Goal: Task Accomplishment & Management: Use online tool/utility

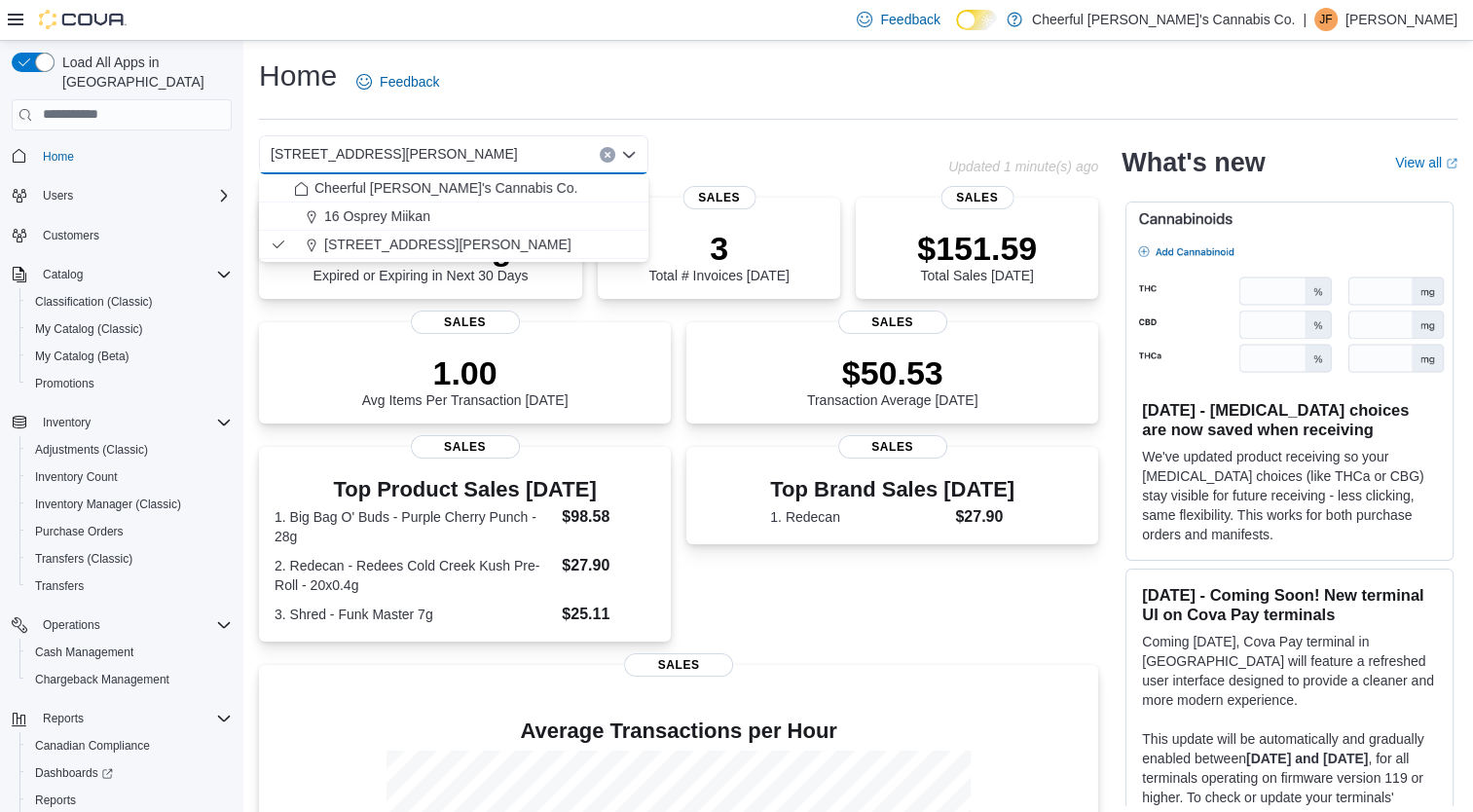
click at [738, 88] on div "Home Feedback" at bounding box center [858, 81] width 1198 height 50
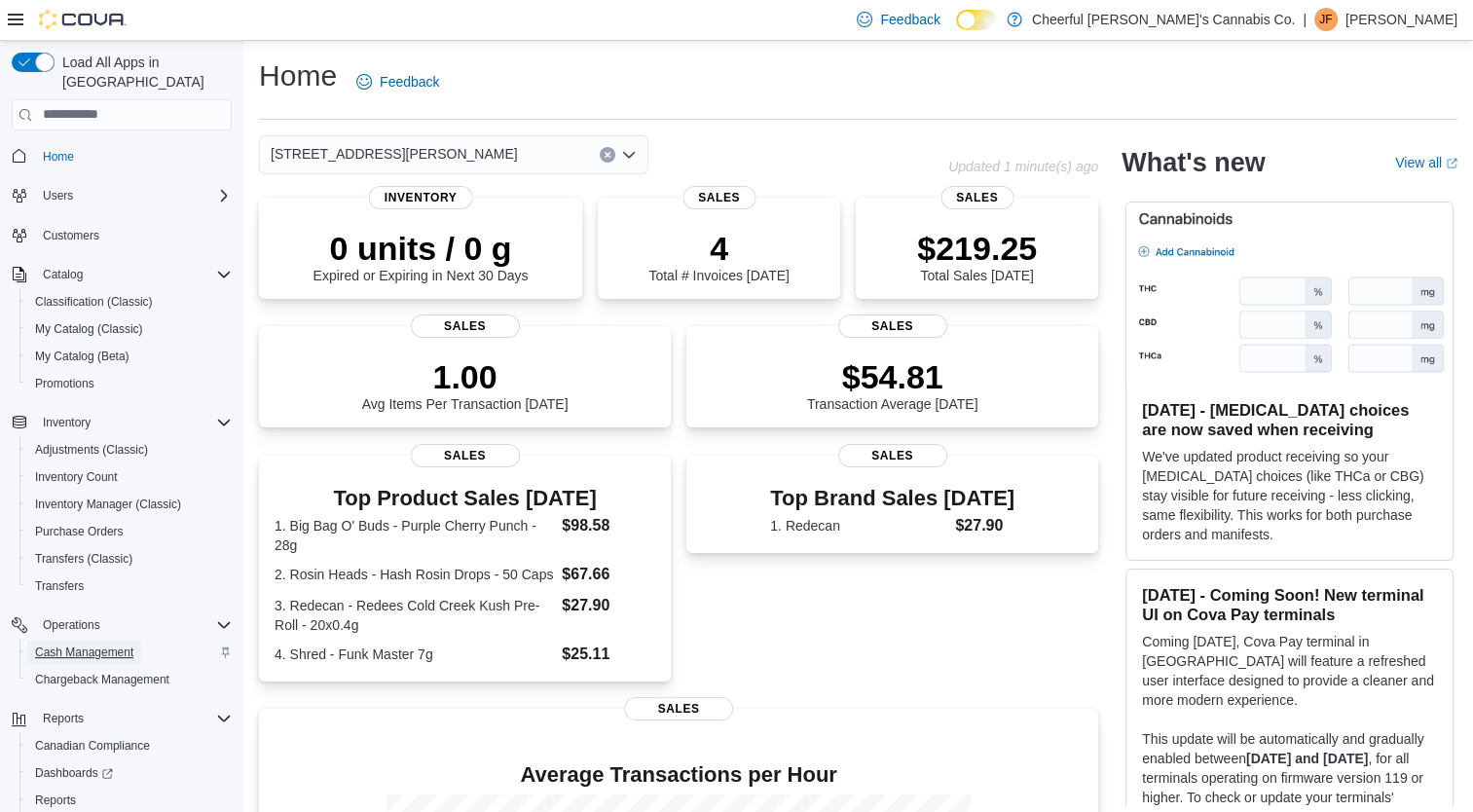
click at [72, 645] on span "Cash Management" at bounding box center [84, 653] width 99 height 16
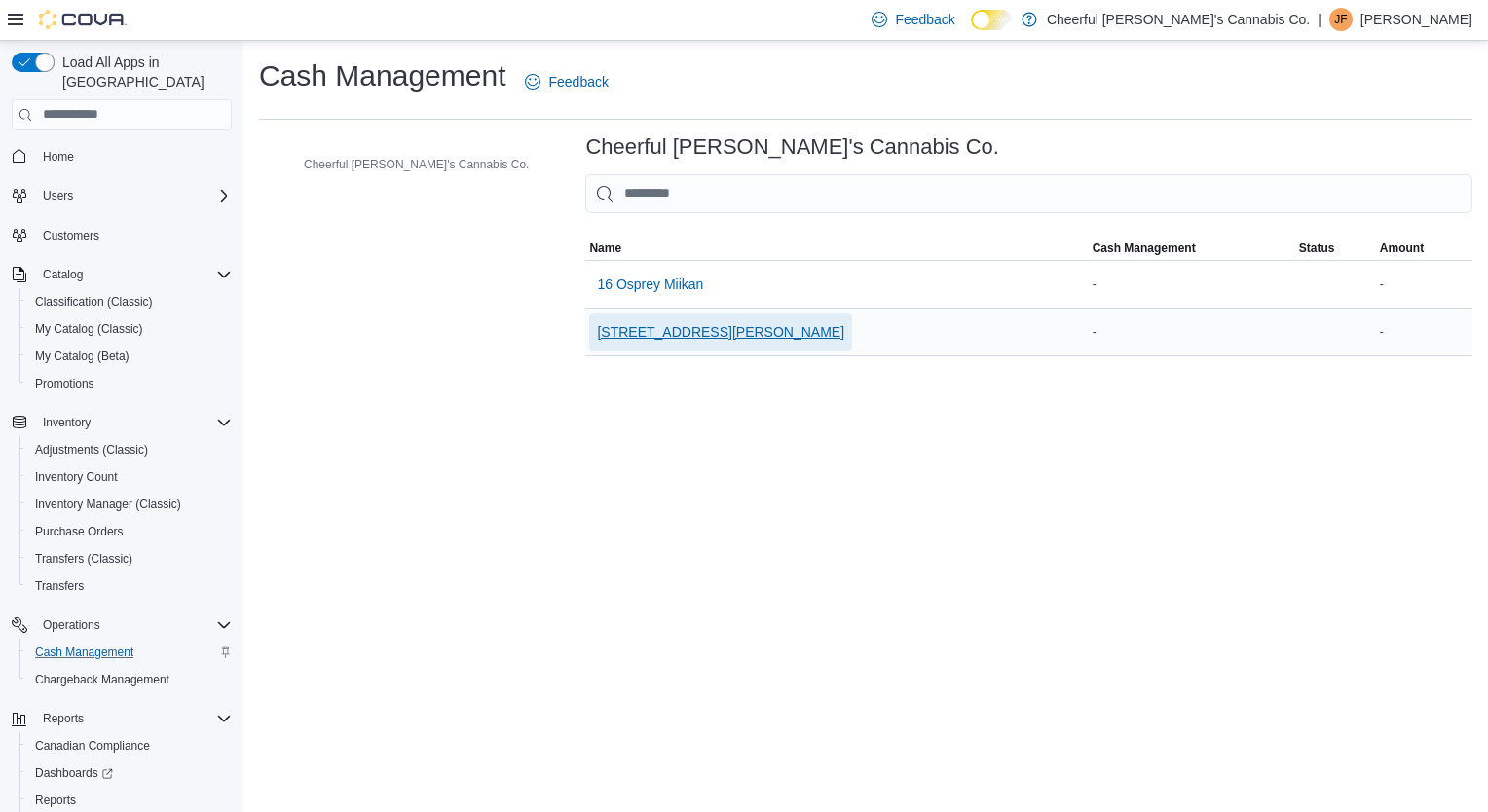
click at [597, 333] on span "[STREET_ADDRESS][PERSON_NAME]" at bounding box center [720, 332] width 247 height 20
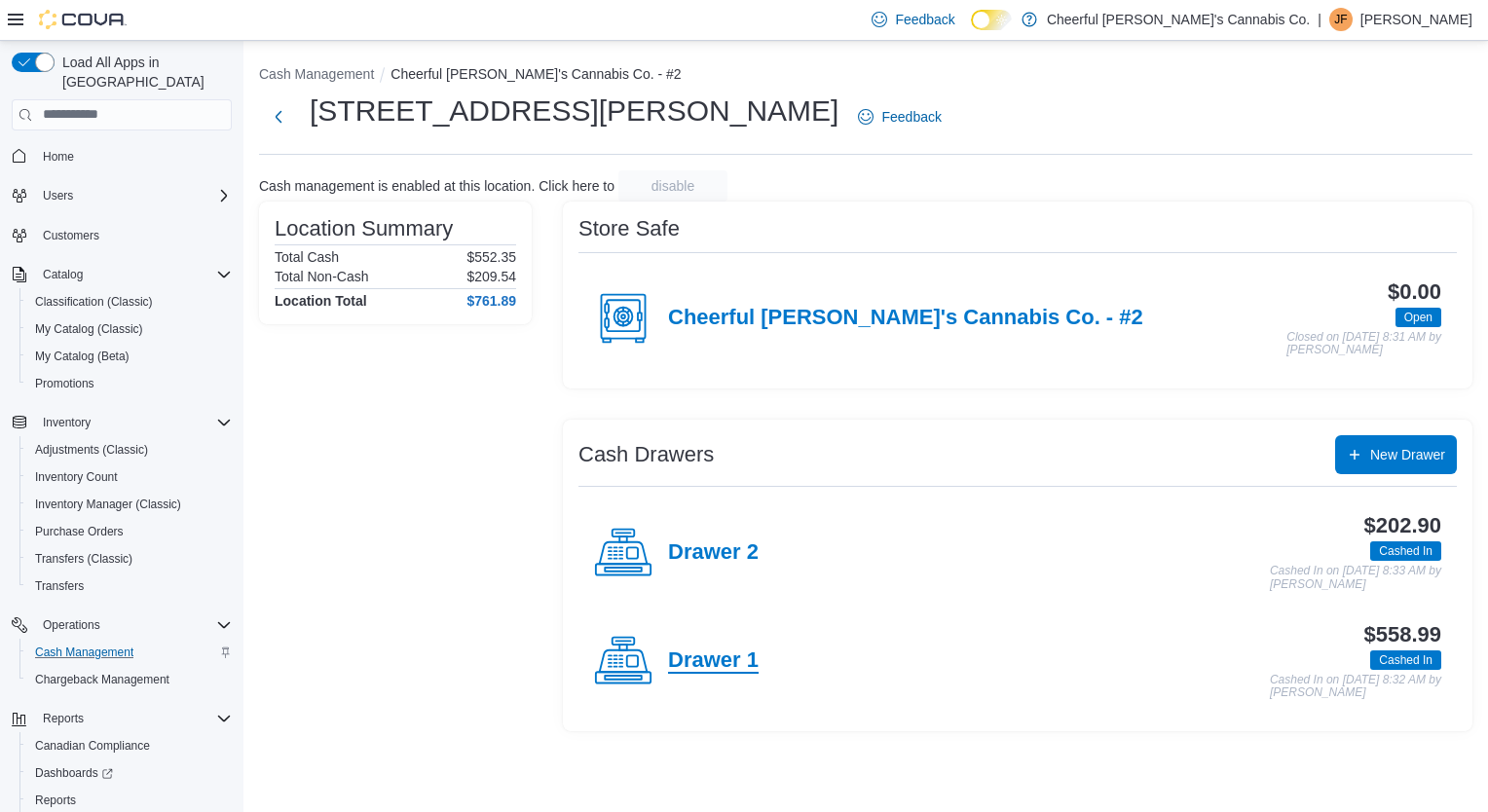
click at [740, 653] on h4 "Drawer 1" at bounding box center [713, 662] width 91 height 26
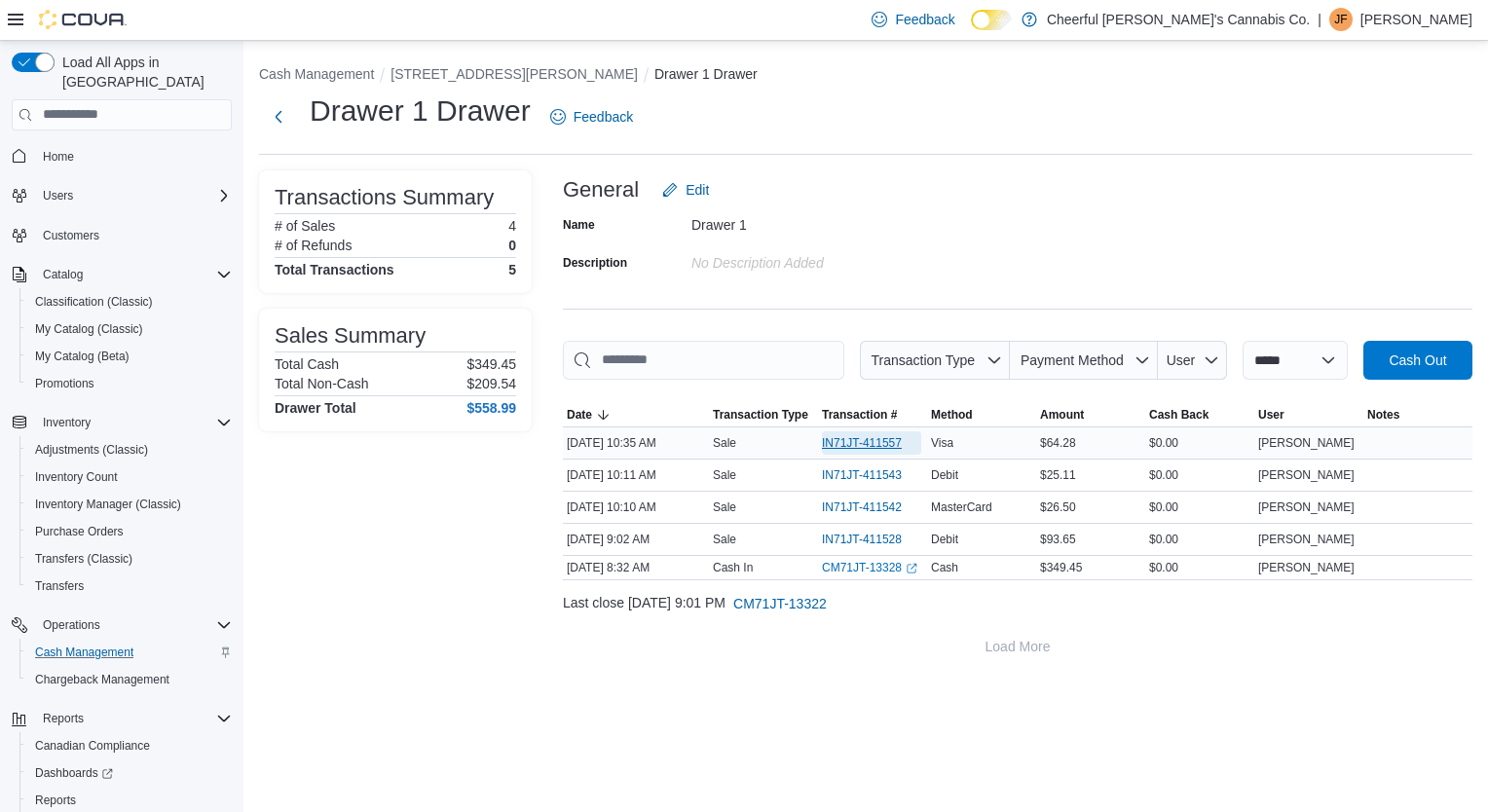
click at [851, 447] on span "IN71JT-411557" at bounding box center [862, 444] width 80 height 16
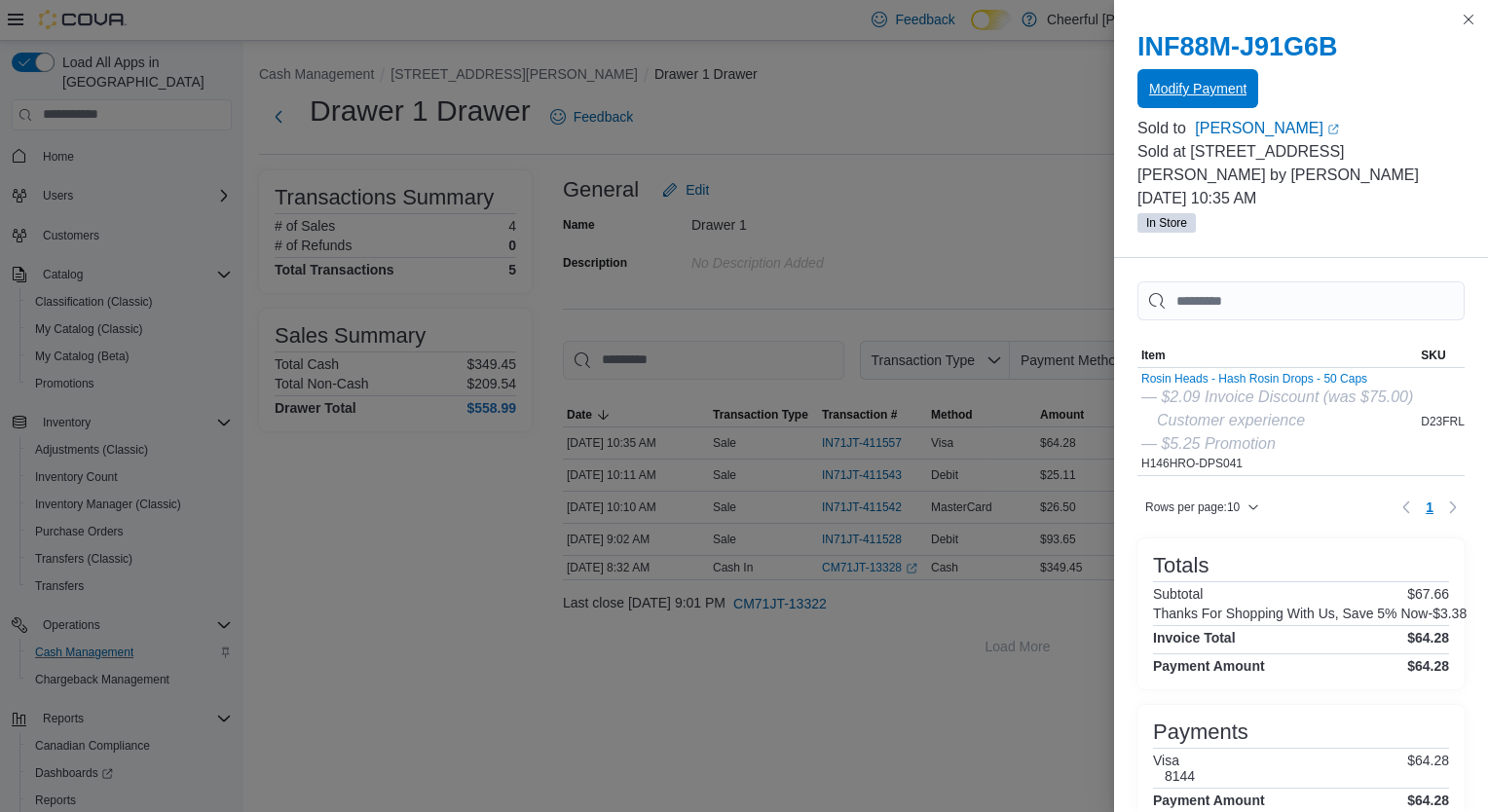
click at [1215, 93] on span "Modify Payment" at bounding box center [1198, 89] width 98 height 20
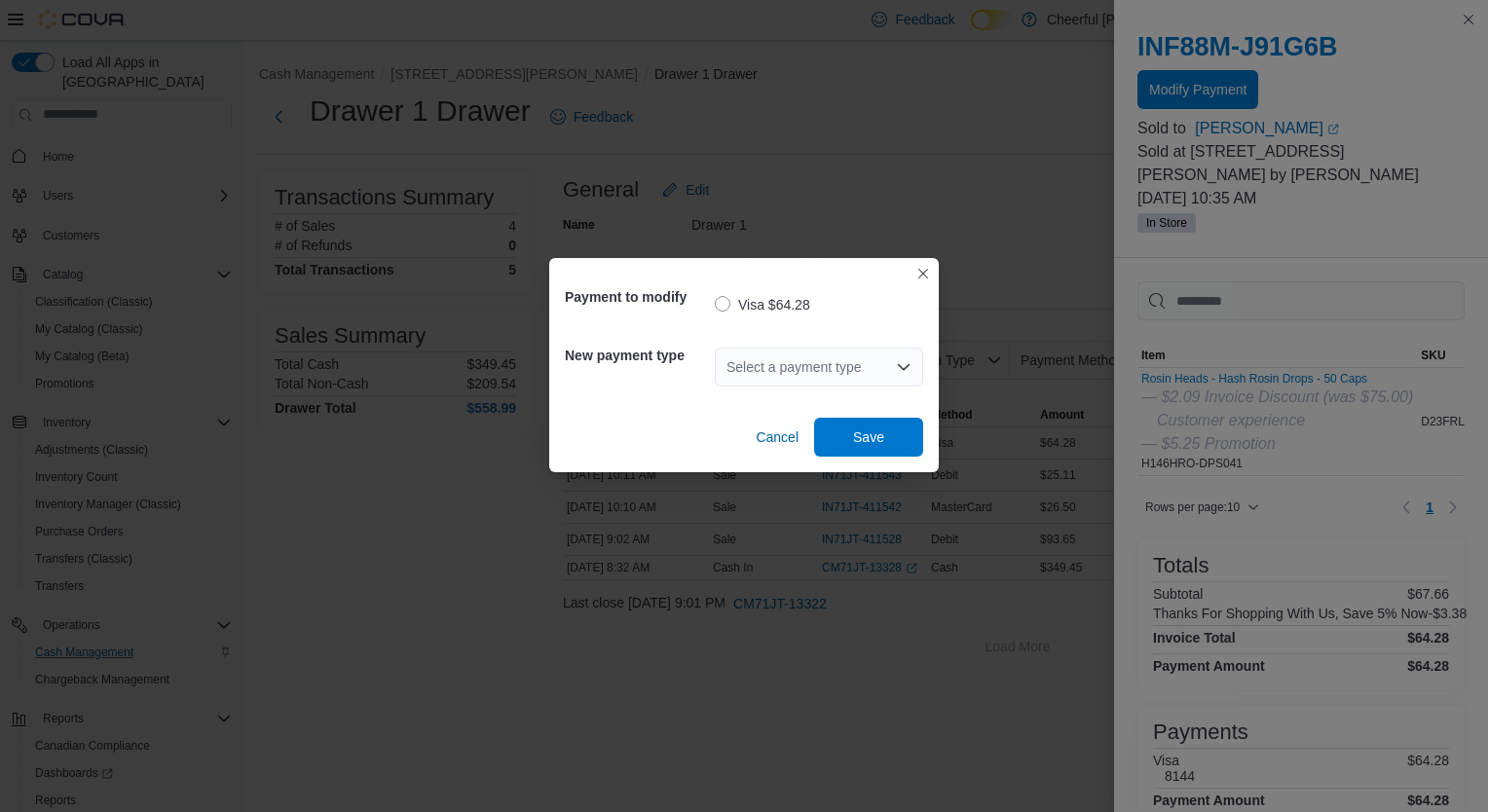
click at [826, 353] on div "Select a payment type" at bounding box center [819, 366] width 208 height 39
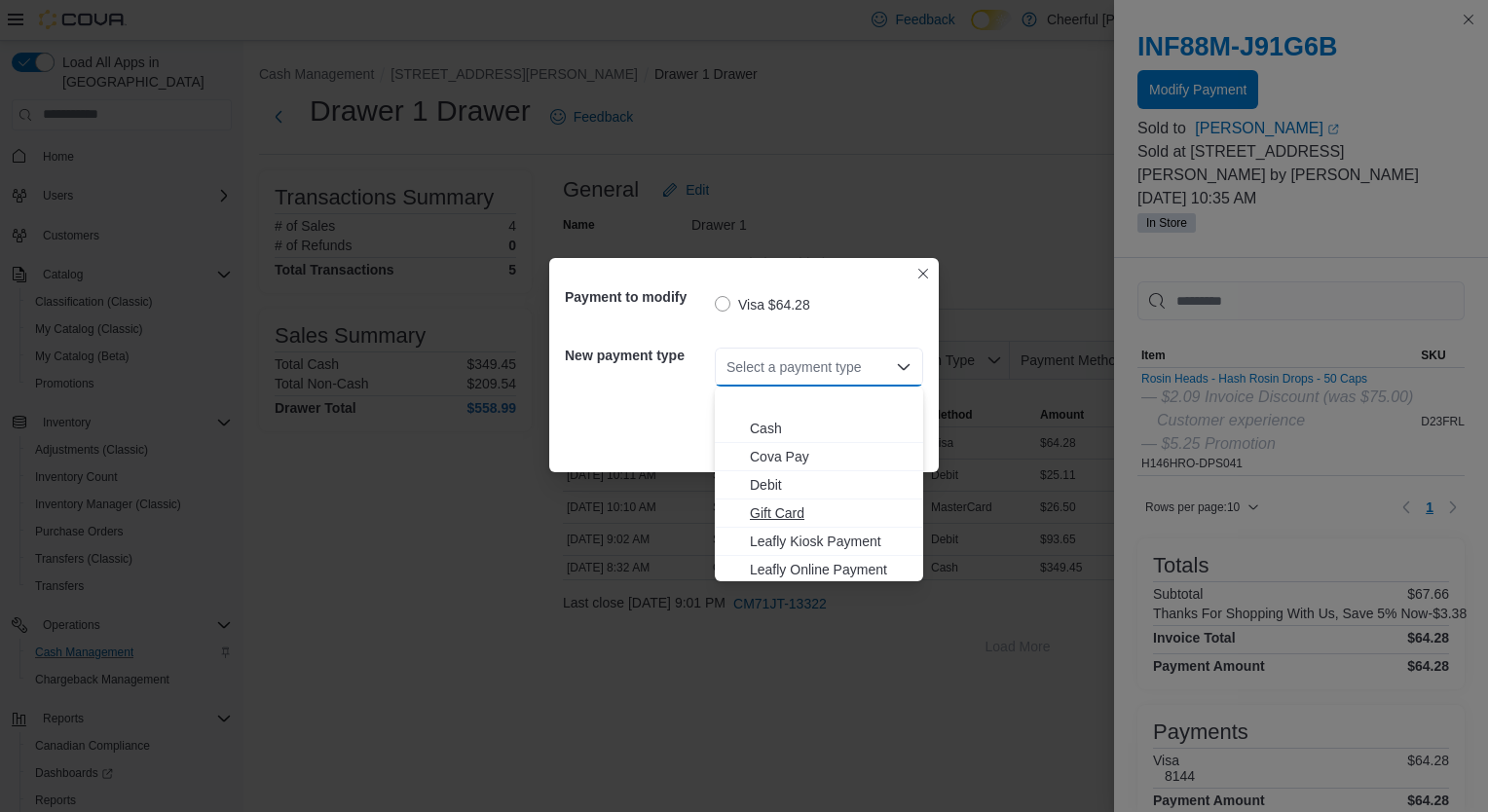
scroll to position [98, 0]
click at [790, 502] on span "MasterCard" at bounding box center [831, 501] width 162 height 20
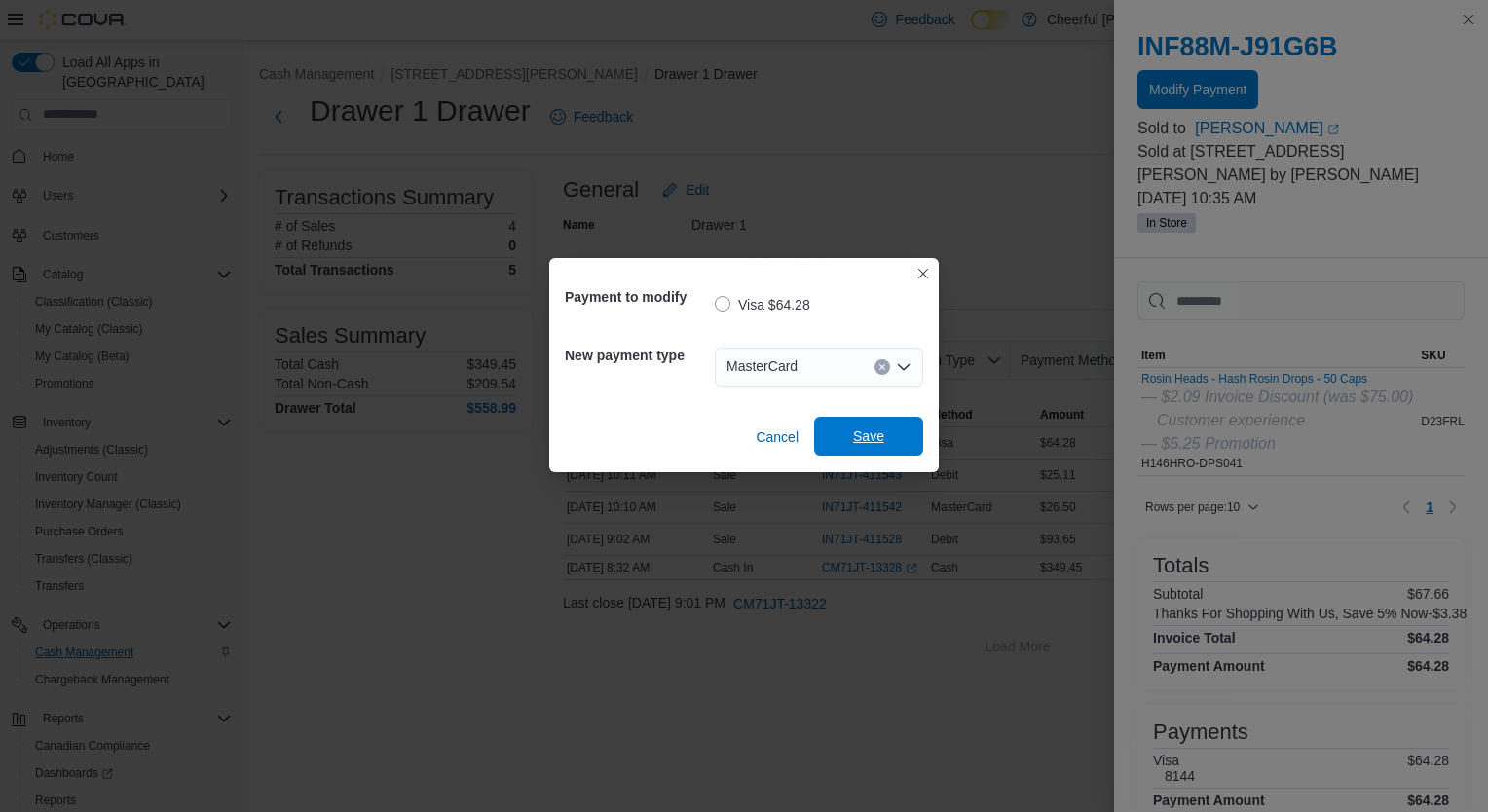
click at [851, 445] on span "Save" at bounding box center [868, 436] width 86 height 39
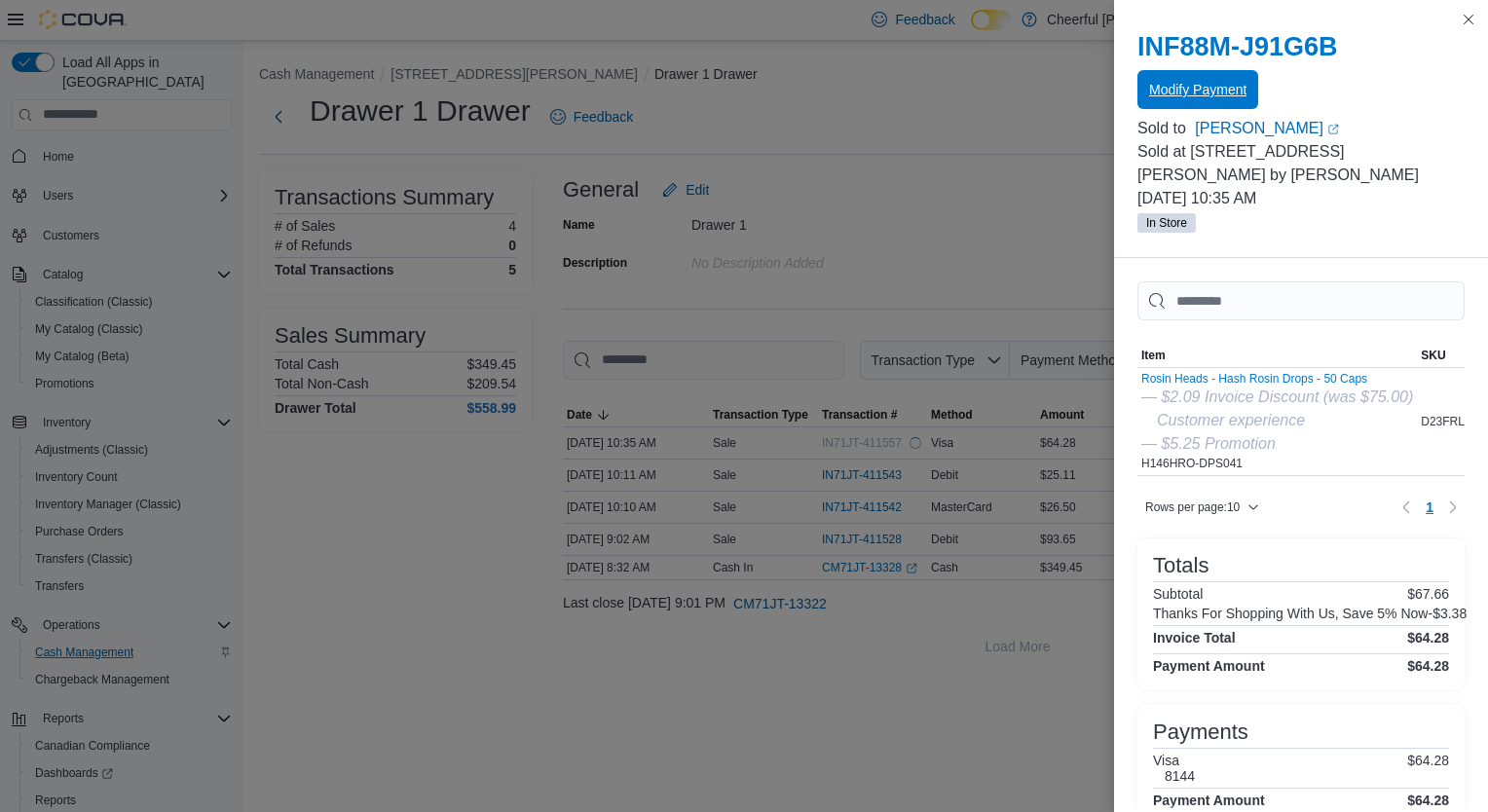
scroll to position [0, 0]
